Goal: Information Seeking & Learning: Check status

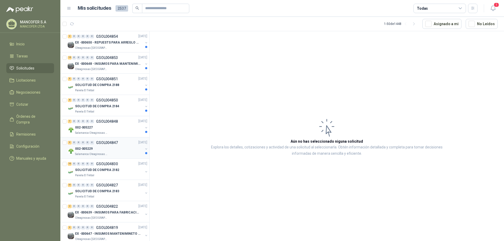
scroll to position [79, 0]
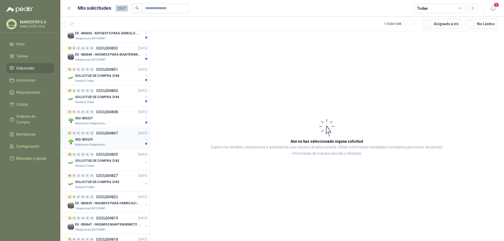
click at [95, 141] on div "002-005229" at bounding box center [109, 139] width 68 height 6
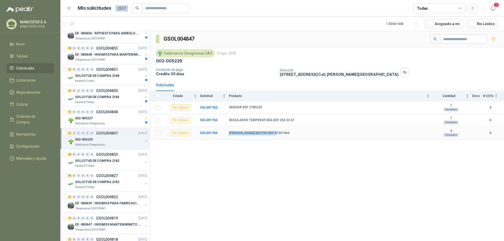
drag, startPoint x: 228, startPoint y: 132, endPoint x: 282, endPoint y: 134, distance: 54.1
click at [282, 134] on tr "Por cotizar SOL051764 [PERSON_NAME] MOTOR REF 87301964 3 Unidades 0" at bounding box center [327, 133] width 354 height 13
copy tr "[PERSON_NAME] MOTOR REF 87301964"
click at [211, 133] on b "SOL051764" at bounding box center [208, 133] width 17 height 4
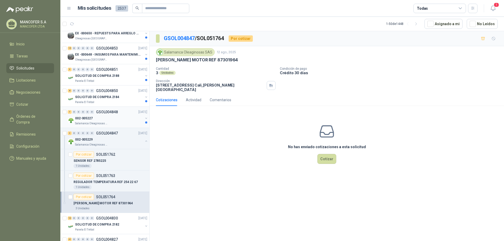
click at [92, 116] on p "002-005227" at bounding box center [84, 118] width 18 height 5
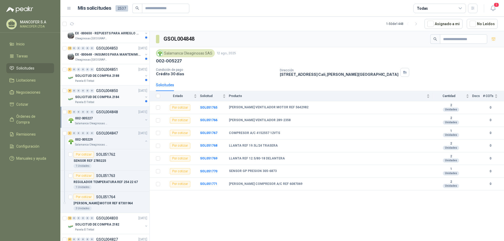
click at [89, 95] on p "SOLICITUD DE COMPRA 2184" at bounding box center [97, 97] width 44 height 5
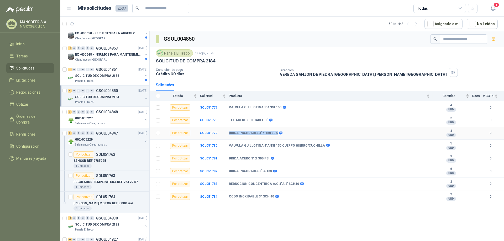
drag, startPoint x: 274, startPoint y: 132, endPoint x: 227, endPoint y: 133, distance: 47.0
click at [227, 133] on tr "Por cotizar SOL051779 BRIDA INOXIDABLE 4"X 150 LBS 4 UND  0" at bounding box center [327, 133] width 354 height 13
copy tr "BRIDA INOXIDABLE 4"X 150 LBS"
click at [267, 217] on div "GSOL004850 Panela El Trébol [DATE] SOLICITUD DE COMPRA 2184 Condición de pago C…" at bounding box center [327, 137] width 354 height 212
click at [99, 72] on div "5 0 0 0 0 0 GSOL004851 [DATE]" at bounding box center [108, 69] width 81 height 6
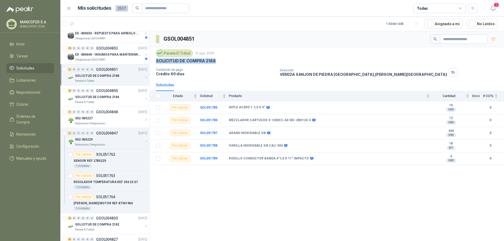
drag, startPoint x: 215, startPoint y: 59, endPoint x: 156, endPoint y: 60, distance: 58.8
click at [156, 60] on div "SOLICITUD DE COMPRA 2188" at bounding box center [327, 61] width 342 height 6
copy p "SOLICITUD DE COMPRA 2188"
drag, startPoint x: 196, startPoint y: 107, endPoint x: 264, endPoint y: 109, distance: 67.7
click at [264, 109] on tr "Por cotizar SOL051785 NIPLE ACERO 1.1/2 X 4" 16 UND  0" at bounding box center [327, 107] width 354 height 13
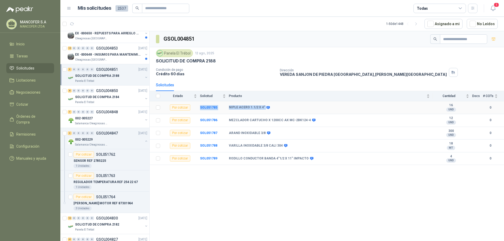
copy tr "SOL051785 NIPLE ACERO 1.1/2 X 4""
drag, startPoint x: 228, startPoint y: 159, endPoint x: 307, endPoint y: 162, distance: 78.5
click at [307, 162] on tr "Por cotizar SOL051789 RODILLO CONDUCTOR BANDA 4"1/2 X 11" IMPACTO 4 UND  0" at bounding box center [327, 158] width 354 height 13
copy tr "RODILLO CONDUCTOR BANDA 4"1/2 X 11" IMPACTO"
drag, startPoint x: 196, startPoint y: 159, endPoint x: 217, endPoint y: 159, distance: 20.7
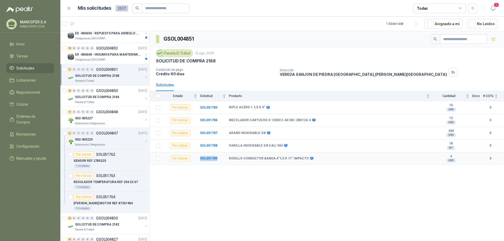
click at [217, 159] on tr "Por cotizar SOL051789 RODILLO CONDUCTOR BANDA 4"1/2 X 11" IMPACTO 4 UND  0" at bounding box center [327, 158] width 354 height 13
copy tr "SOL051789"
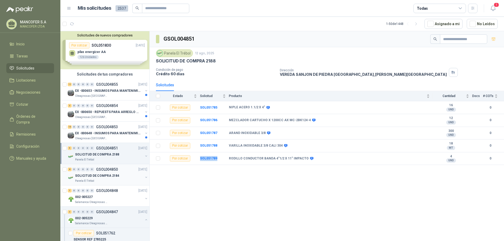
click at [94, 174] on p "SOLICITUD DE COMPRA 2184" at bounding box center [97, 175] width 44 height 5
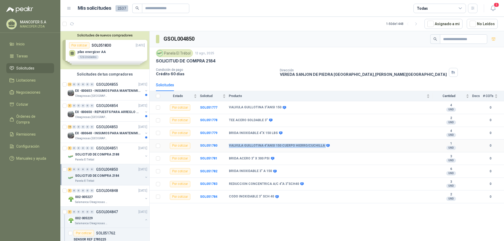
drag, startPoint x: 230, startPoint y: 145, endPoint x: 319, endPoint y: 148, distance: 89.3
click at [319, 148] on td "VALVULA GUILLOTINA 4"ANSI 150 CUERPO HIERRO/CUCHILLA" at bounding box center [331, 146] width 204 height 13
copy div "VALVULA GUILLOTINA 4"ANSI 150 CUERPO HIERRO/CUCHILLA"
click at [103, 132] on p "EX -000648 - INSUMOS PARA MANTENIMIENITO MECANICO" at bounding box center [107, 133] width 65 height 5
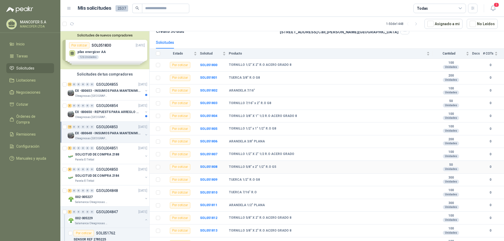
scroll to position [50, 0]
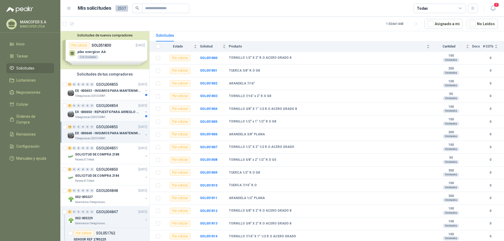
click at [102, 111] on p "EX -000650 - REPUESTS PARA ARREGLO BOMBA DE PLANTA" at bounding box center [107, 112] width 65 height 5
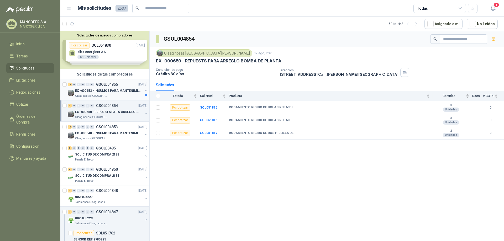
click at [101, 91] on p "EX -000653 - INSUMOS PARA MANTENIMIENTO A CADENAS" at bounding box center [107, 90] width 65 height 5
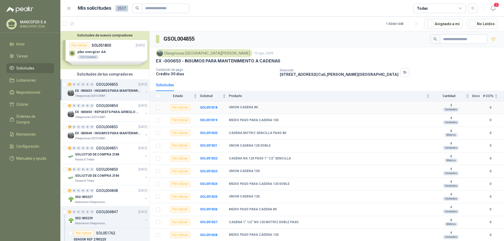
click at [68, 81] on link "11 0 0 0 0 0 GSOL004855 [DATE] EX -000653 - INSUMOS PARA MANTENIMIENTO A CADENA…" at bounding box center [108, 89] width 81 height 17
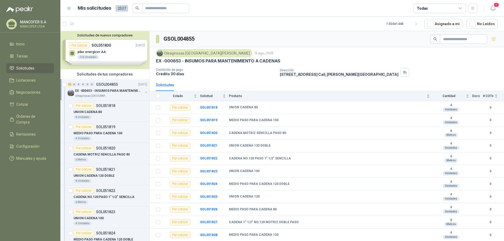
drag, startPoint x: 347, startPoint y: 27, endPoint x: 304, endPoint y: 0, distance: 50.8
click at [347, 27] on article "1 - 50 de 1448 Asignado a mi No Leídos" at bounding box center [282, 24] width 444 height 14
